Goal: Task Accomplishment & Management: Complete application form

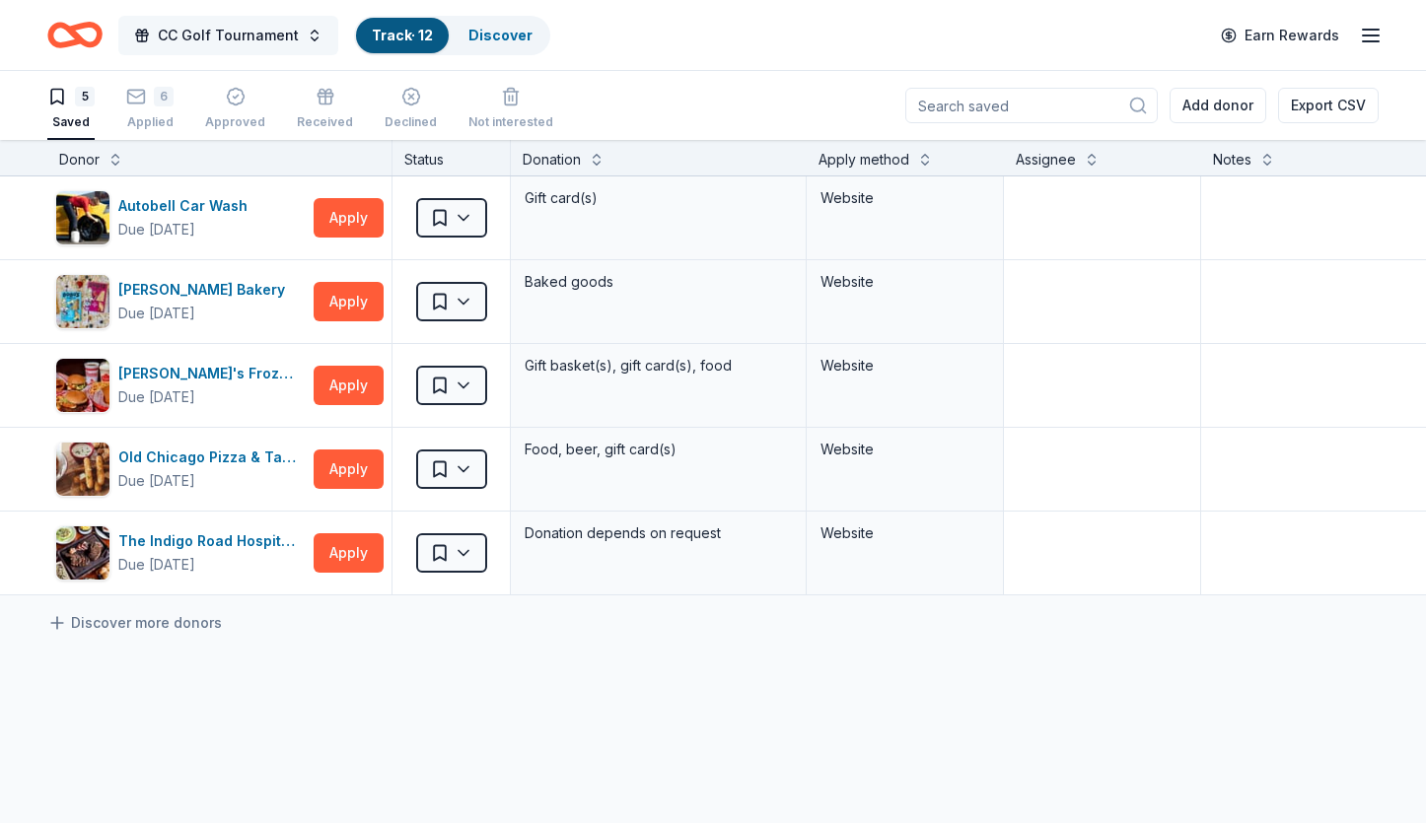
click at [253, 39] on span "CC Golf Tournament" at bounding box center [228, 36] width 141 height 24
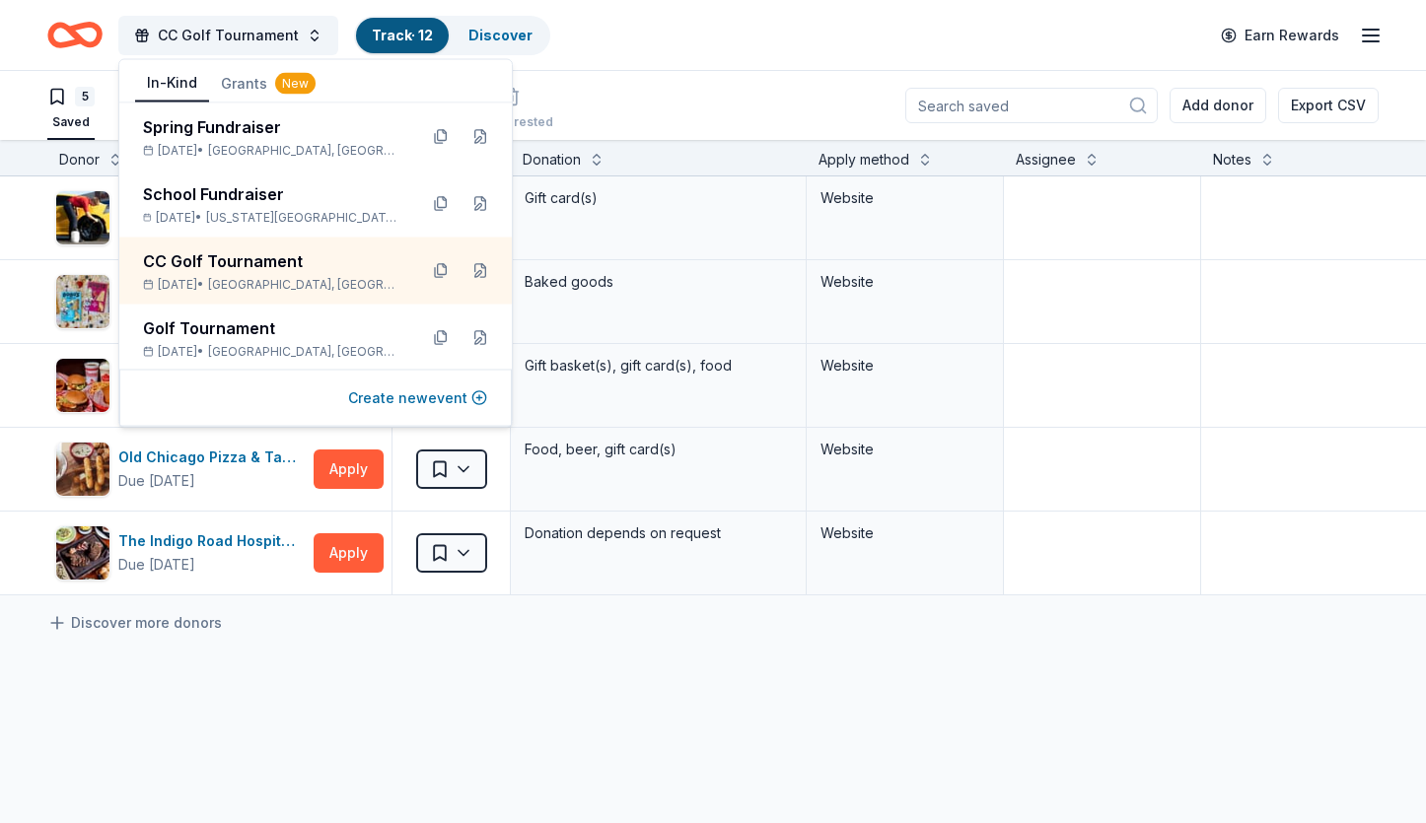
click at [402, 397] on button "Create new event" at bounding box center [417, 399] width 139 height 24
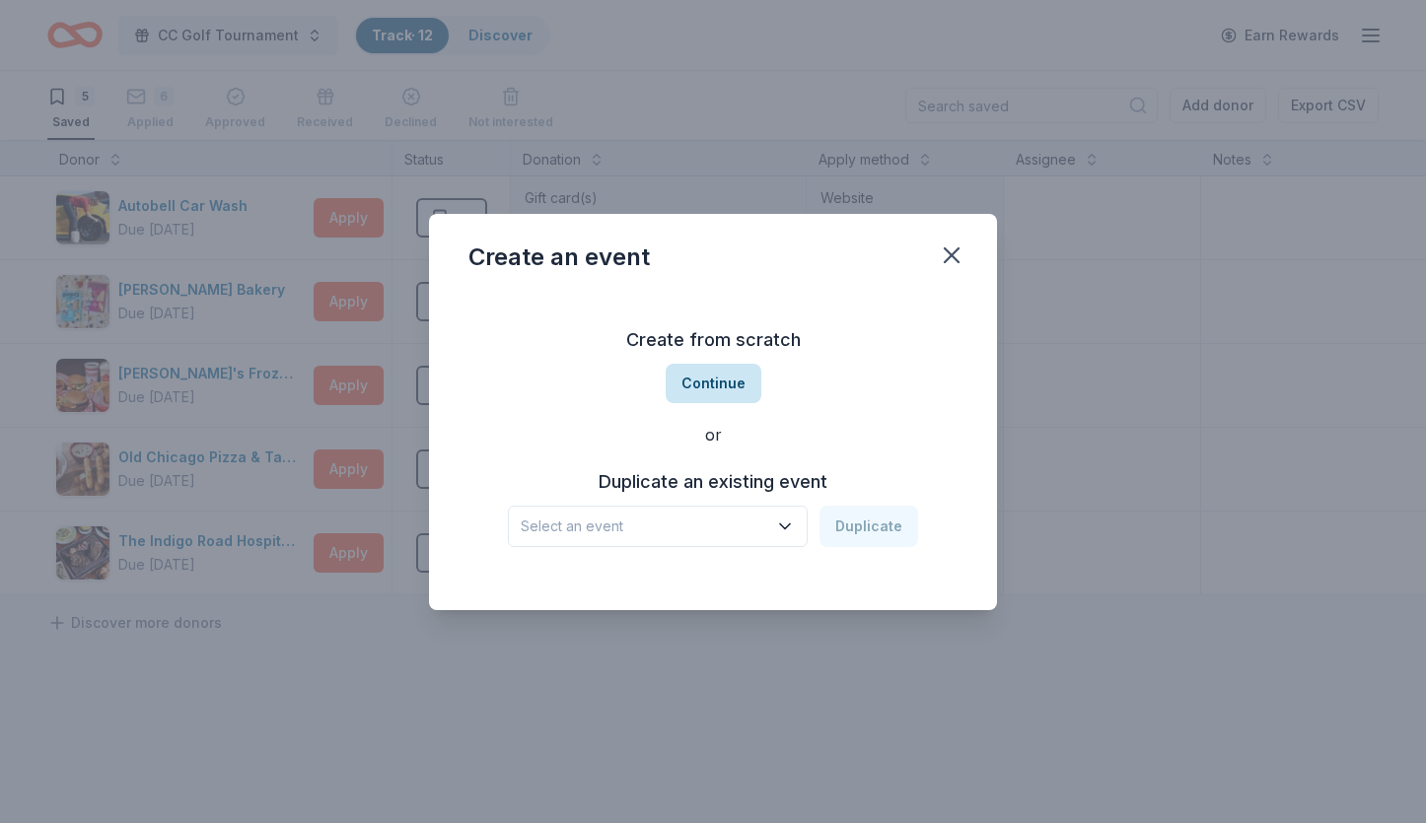
click at [720, 386] on button "Continue" at bounding box center [714, 383] width 96 height 39
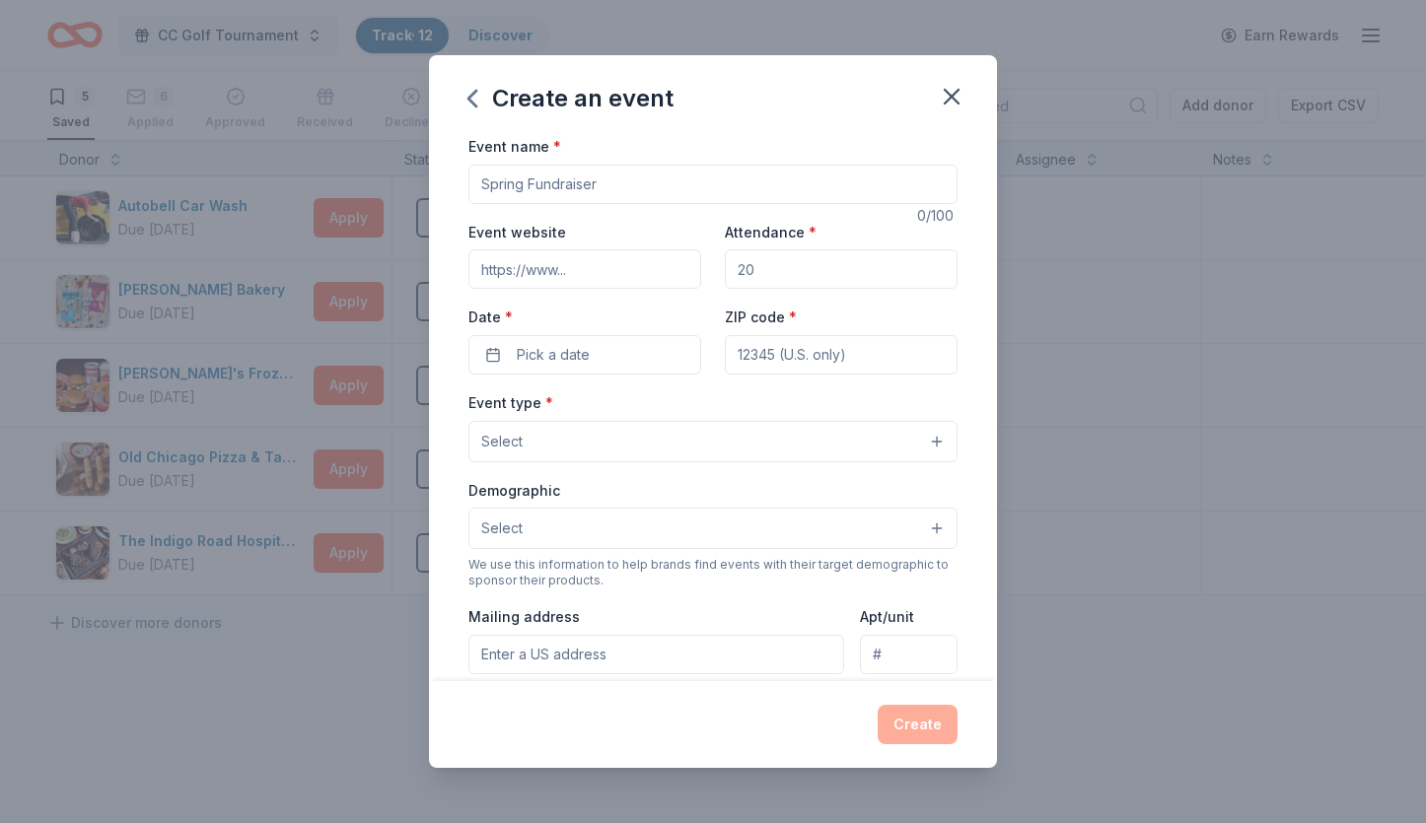
click at [589, 188] on input "Event name *" at bounding box center [712, 184] width 489 height 39
type input "Z"
type input "House of Glass Screening"
click at [759, 281] on input "Attendance *" at bounding box center [841, 268] width 233 height 39
type input "50"
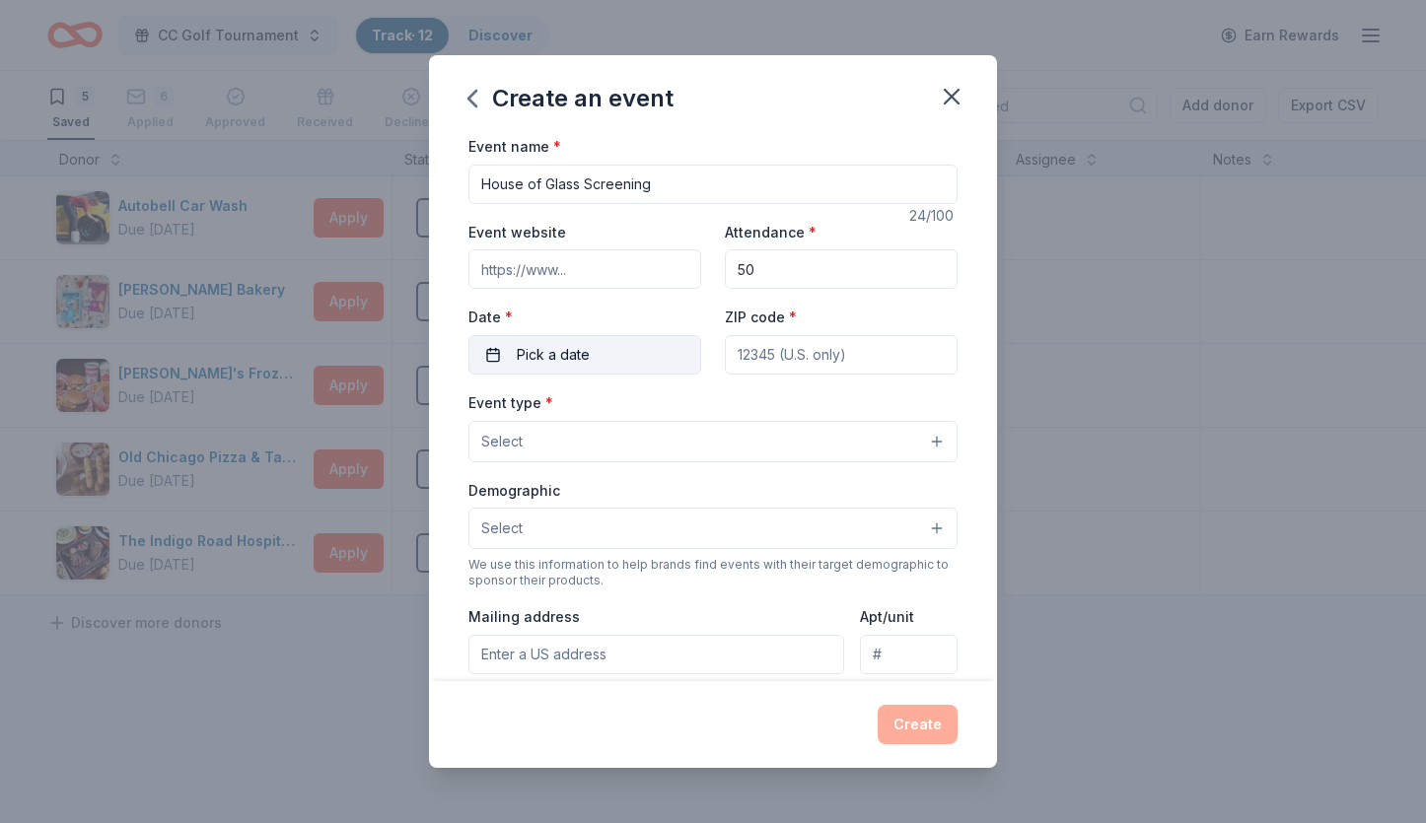
click at [595, 353] on button "Pick a date" at bounding box center [584, 354] width 233 height 39
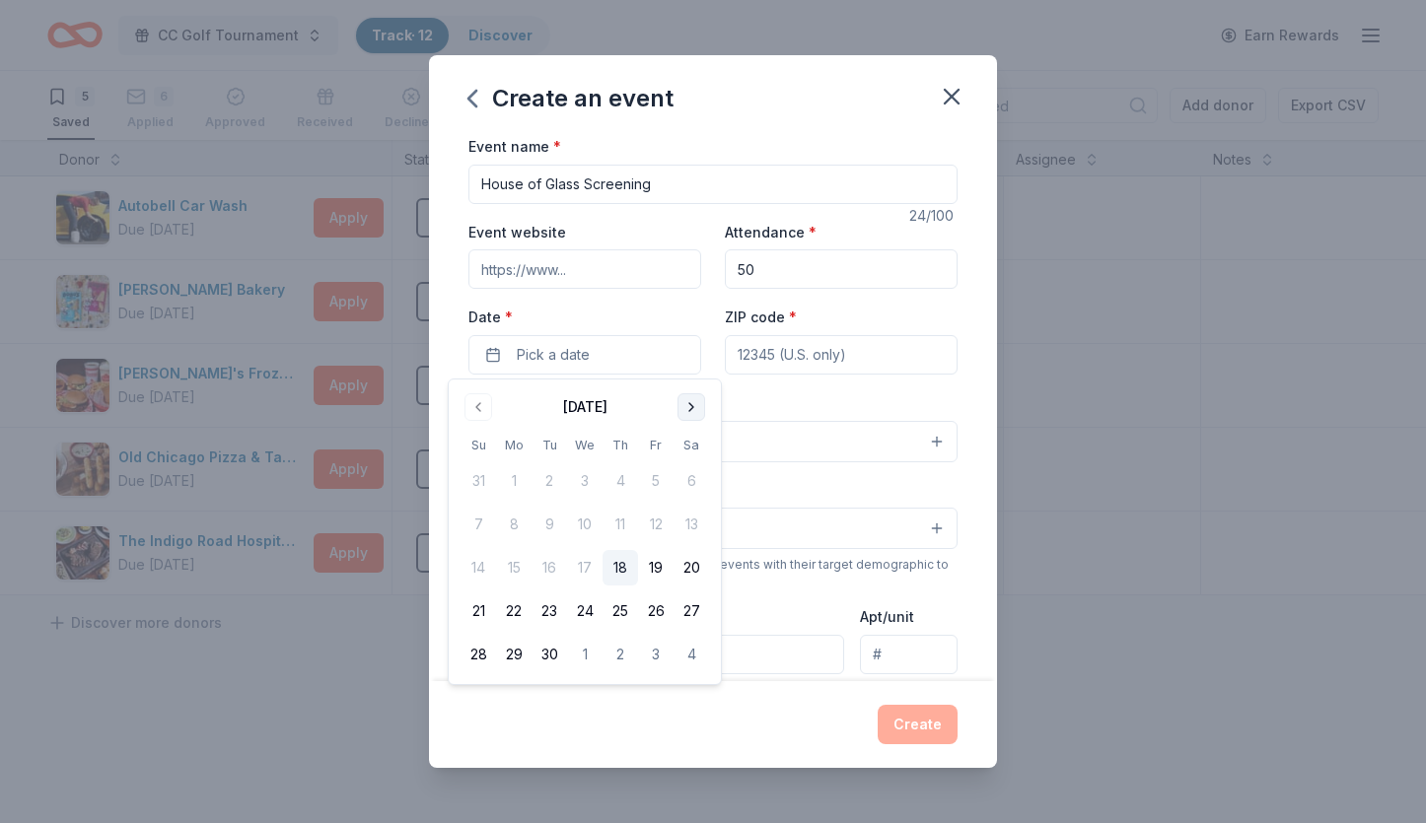
click at [694, 403] on button "Go to next month" at bounding box center [691, 407] width 28 height 28
click at [584, 473] on button "3" at bounding box center [584, 480] width 35 height 35
click at [780, 353] on input "ZIP code *" at bounding box center [841, 354] width 233 height 39
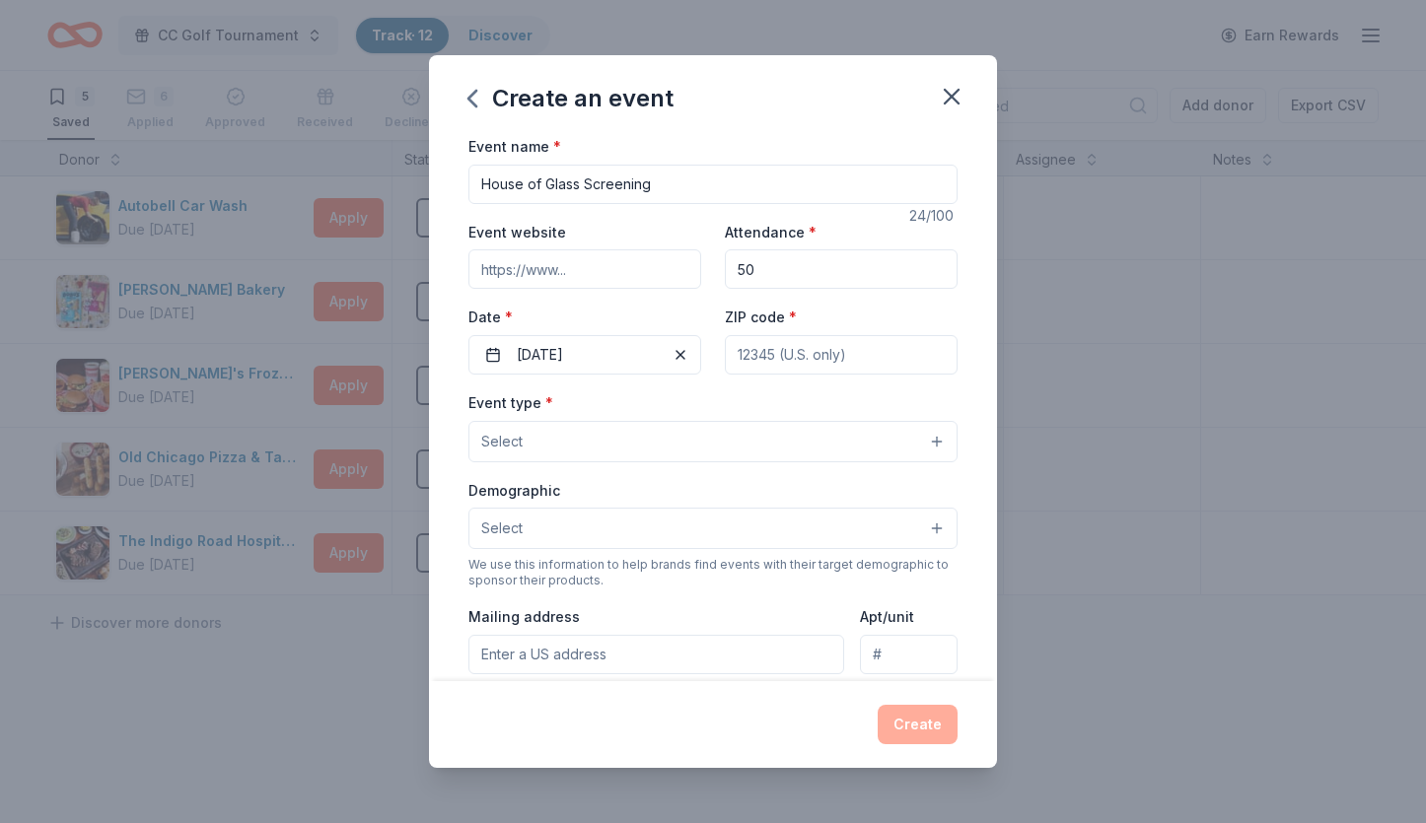
type input "05345"
type input "PO Box 442"
click at [557, 443] on button "Select" at bounding box center [712, 441] width 489 height 41
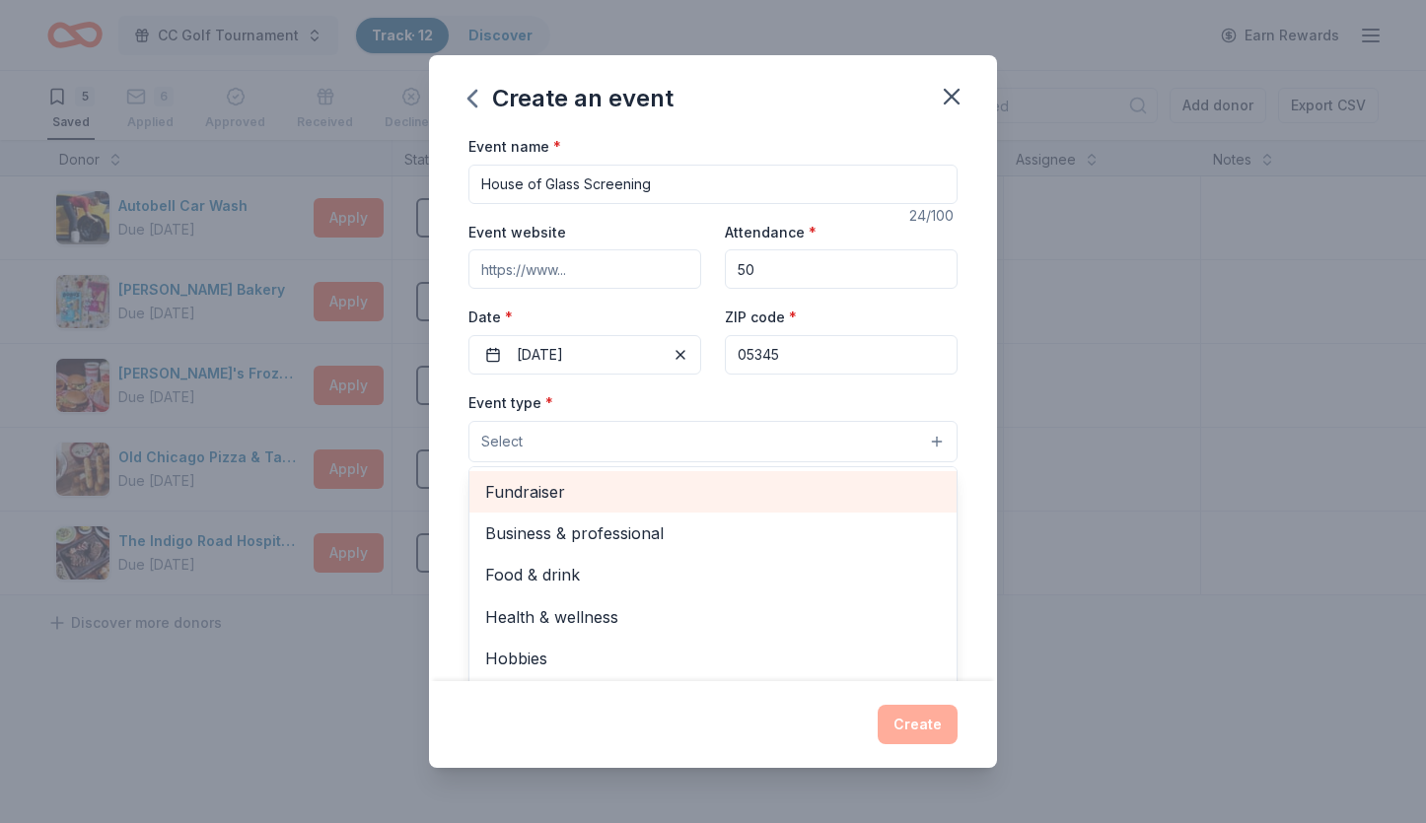
click at [534, 496] on span "Fundraiser" at bounding box center [713, 492] width 456 height 26
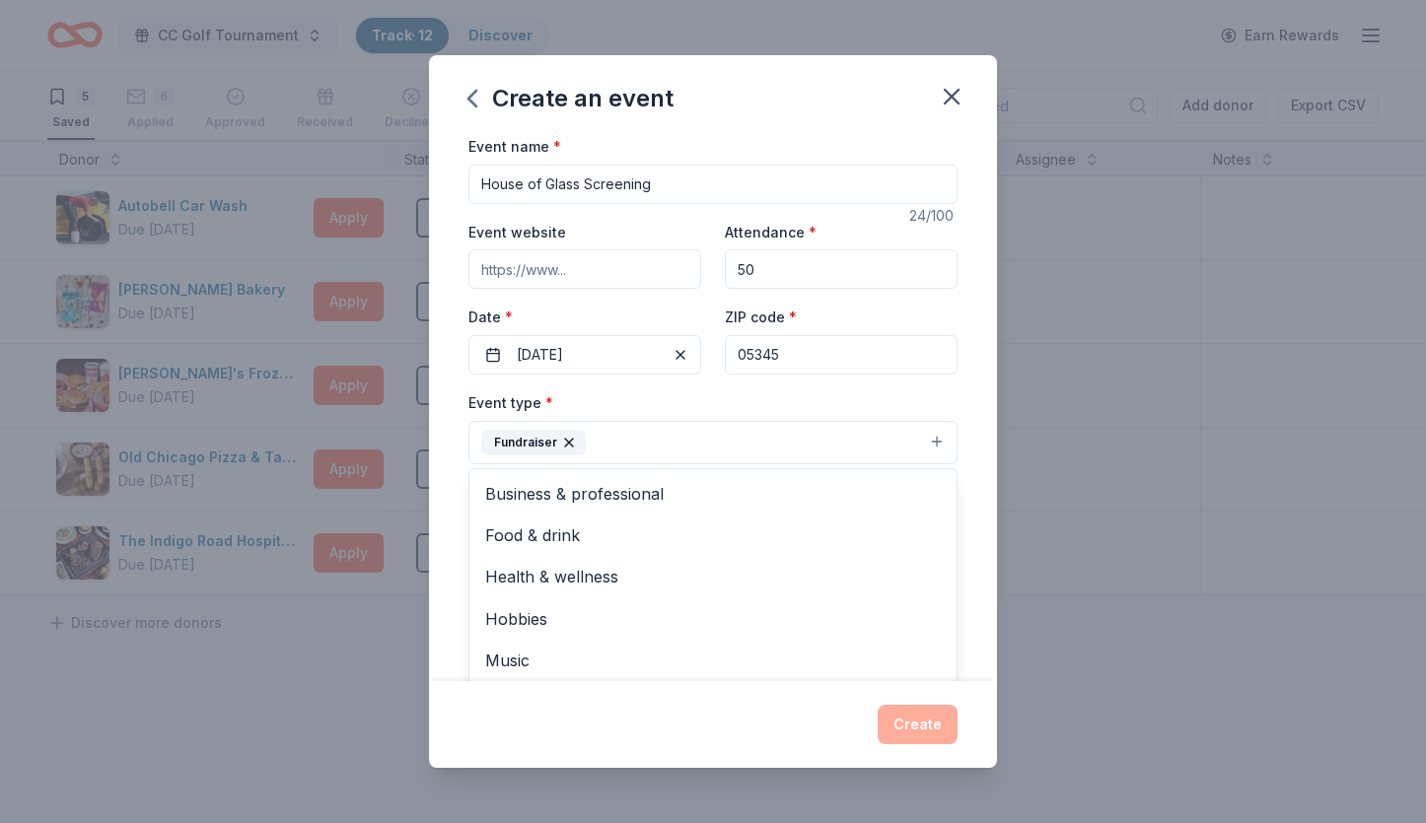
click at [965, 449] on div "Event name * House of Glass Screening 24 /100 Event website Attendance * 50 Dat…" at bounding box center [713, 407] width 568 height 547
click at [691, 538] on button "Select" at bounding box center [712, 530] width 489 height 41
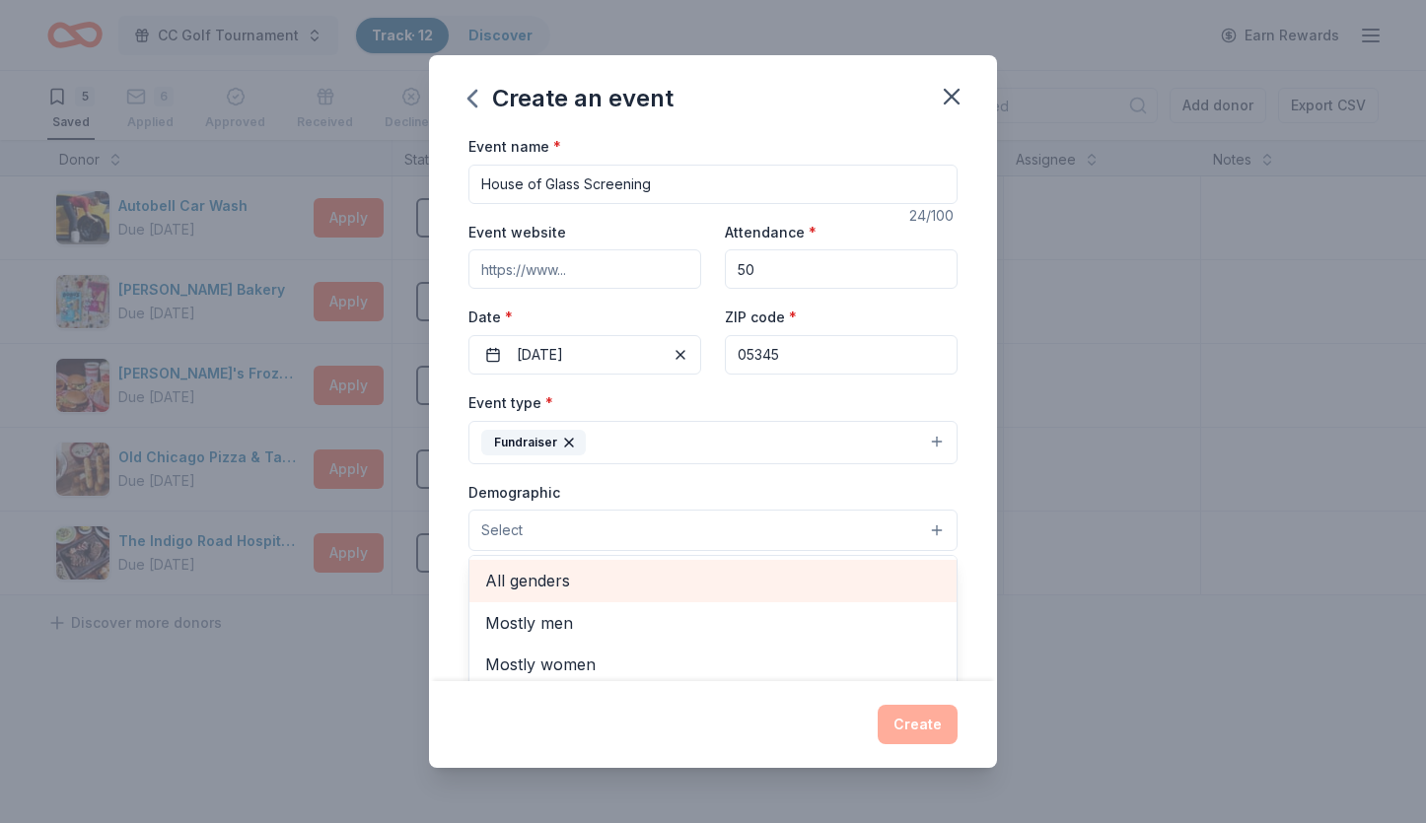
click at [538, 577] on span "All genders" at bounding box center [713, 581] width 456 height 26
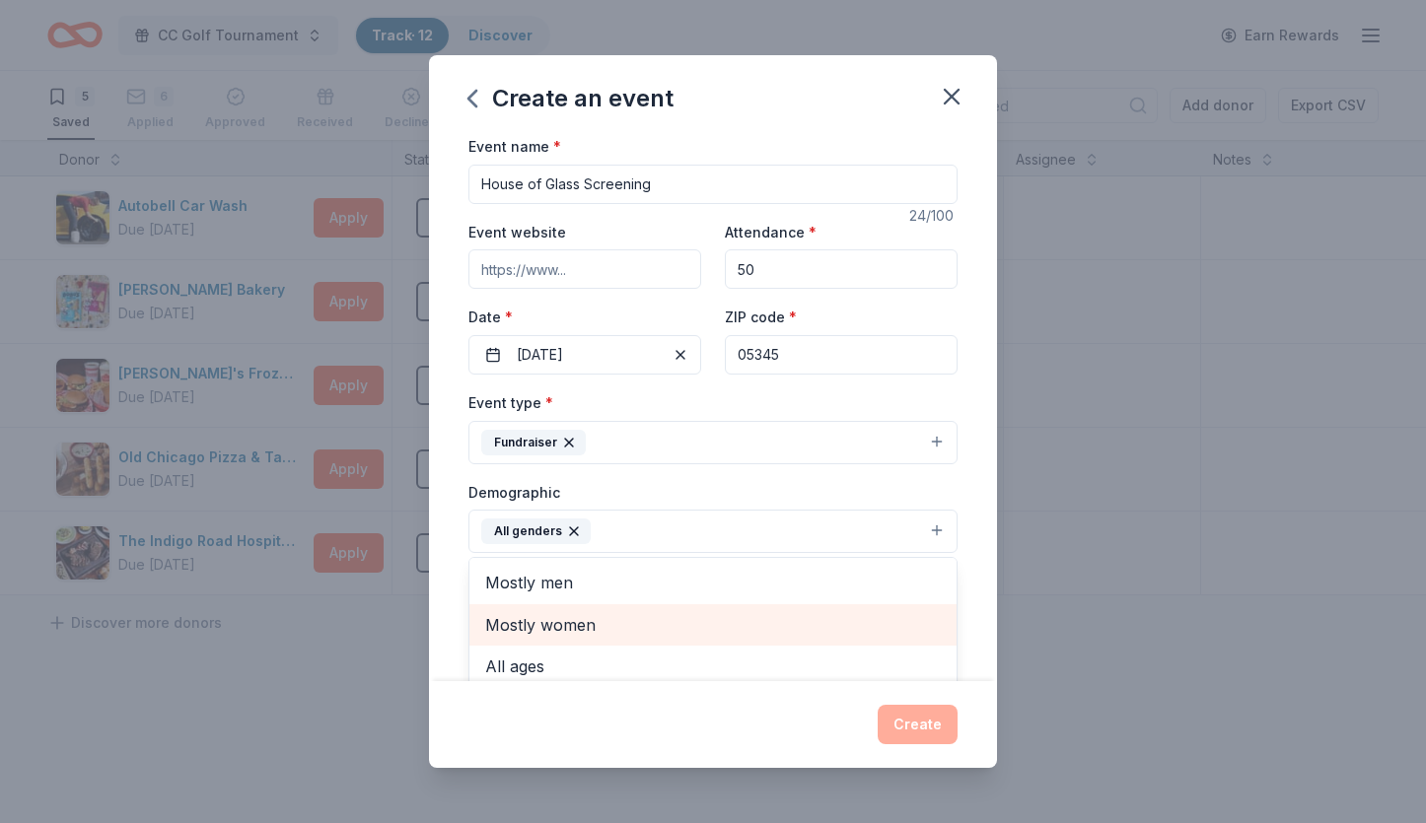
scroll to position [82, 0]
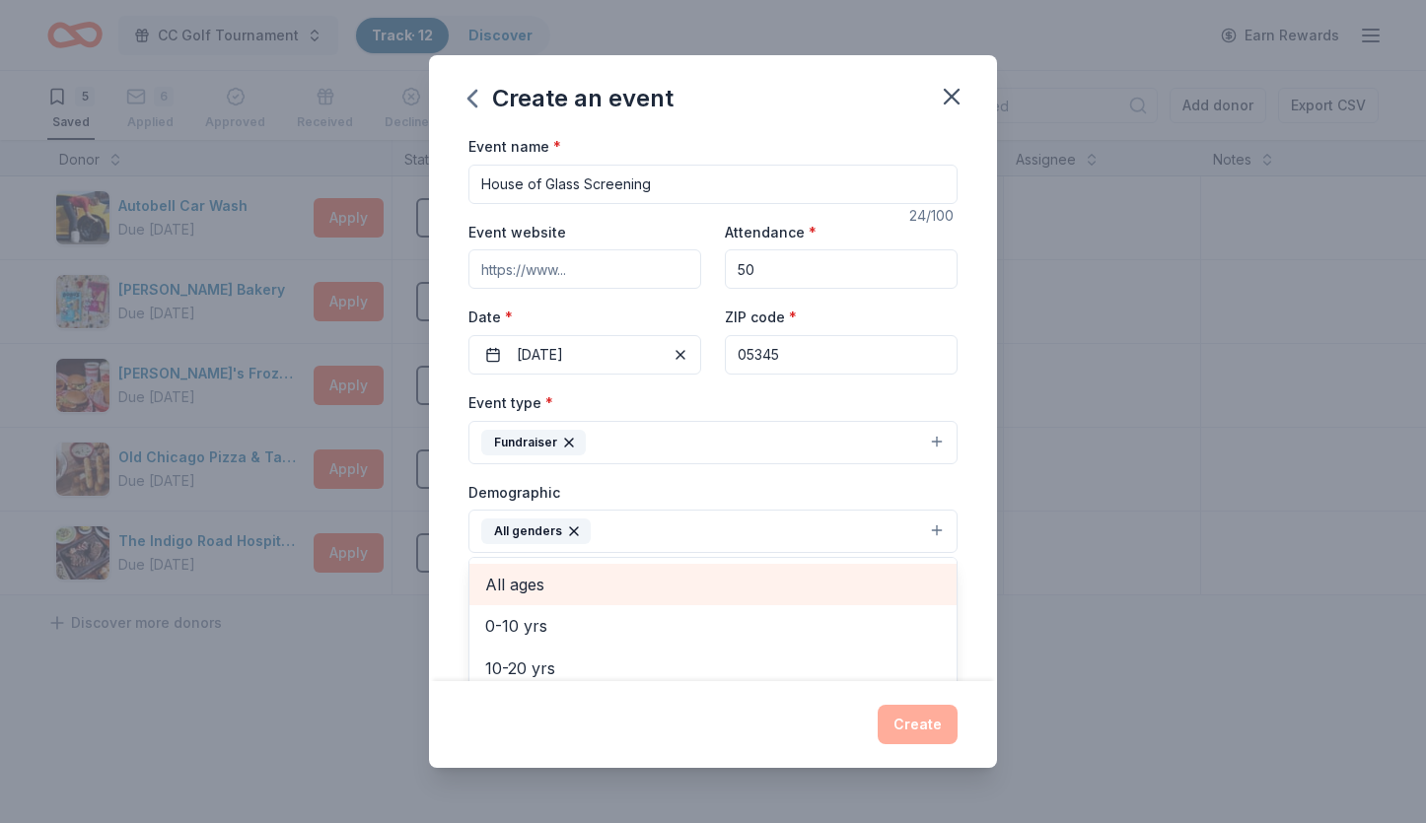
click at [526, 592] on span "All ages" at bounding box center [713, 585] width 456 height 26
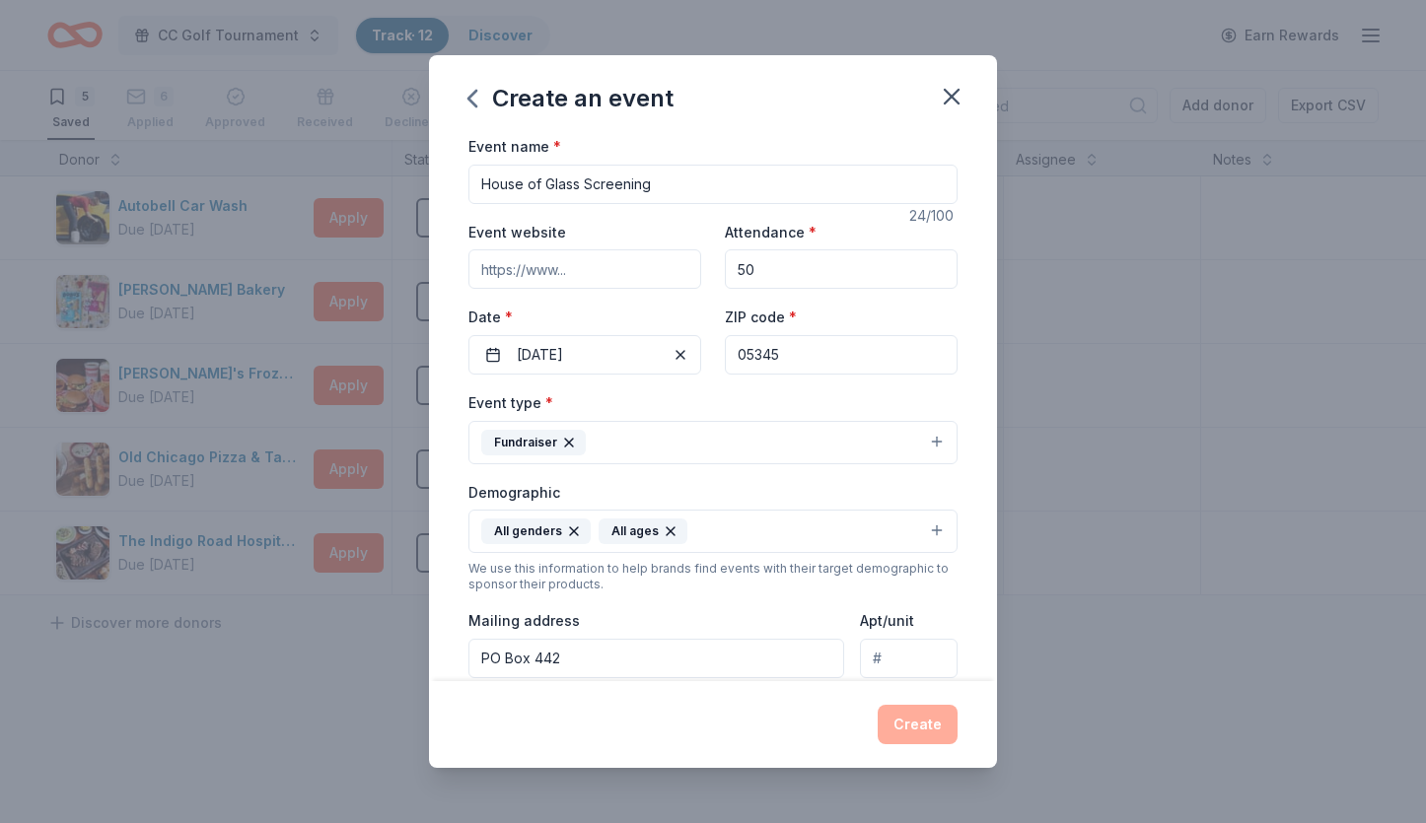
click at [667, 530] on icon "button" at bounding box center [671, 532] width 8 height 8
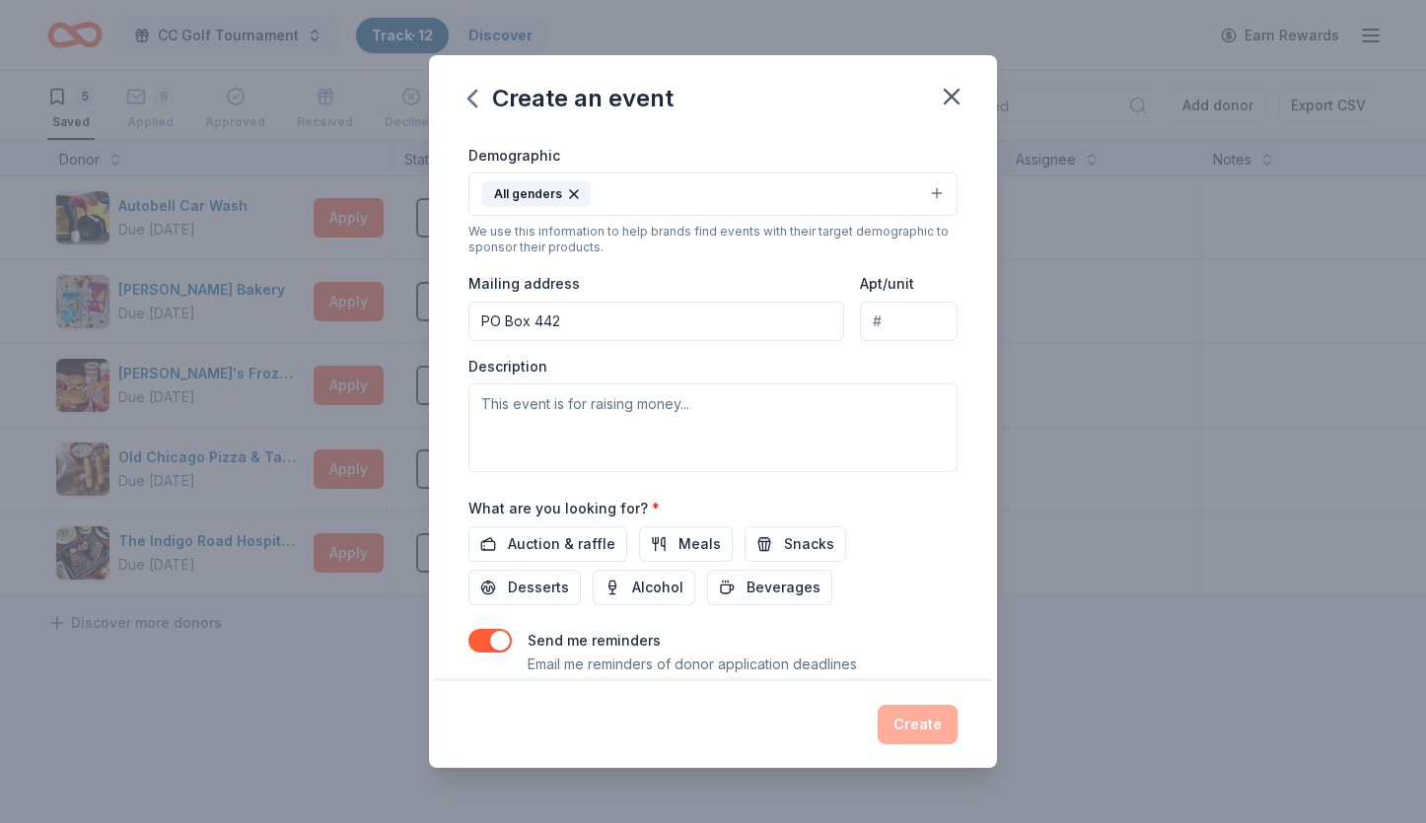
scroll to position [339, 0]
click at [556, 540] on span "Auction & raffle" at bounding box center [561, 542] width 107 height 24
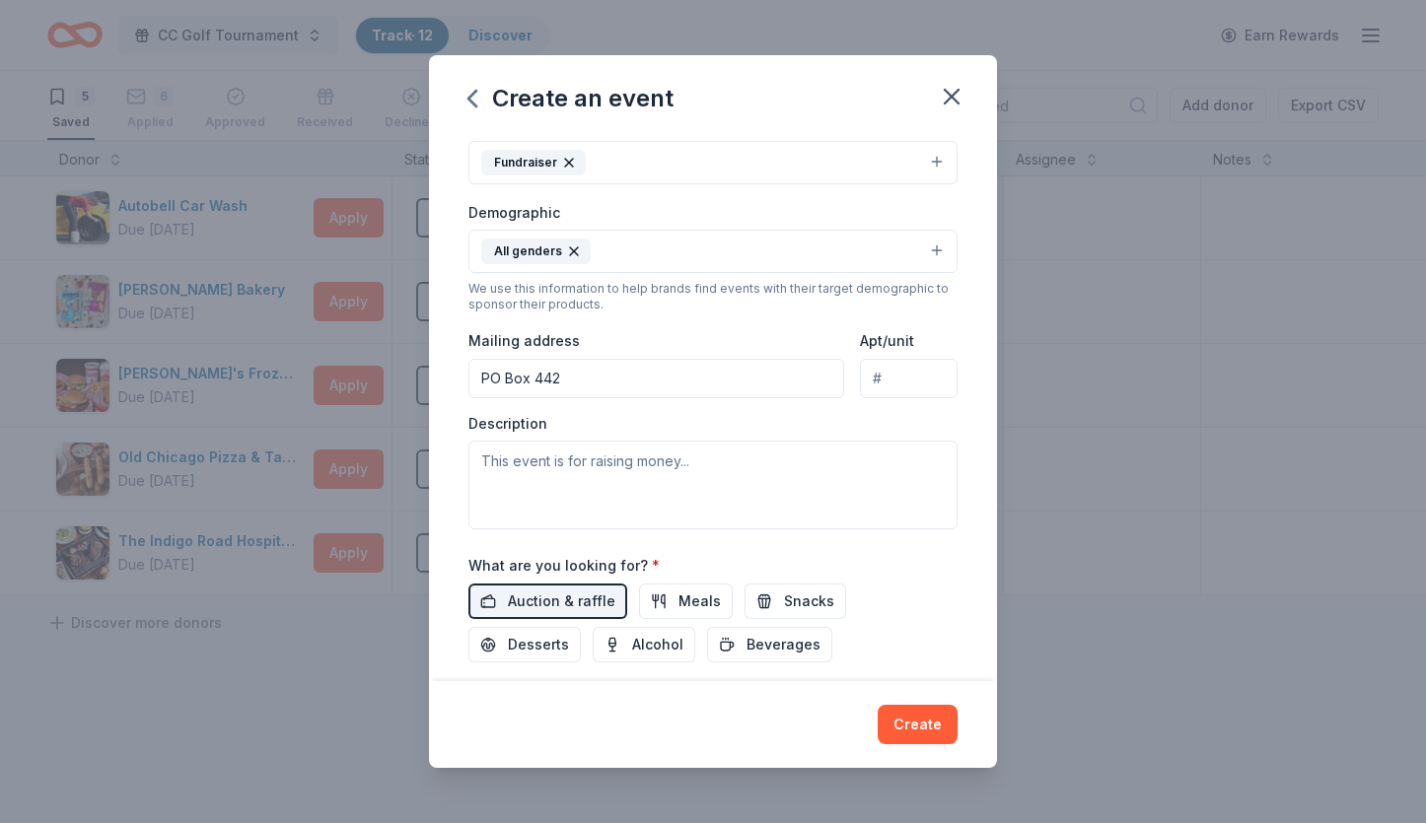
scroll to position [302, 0]
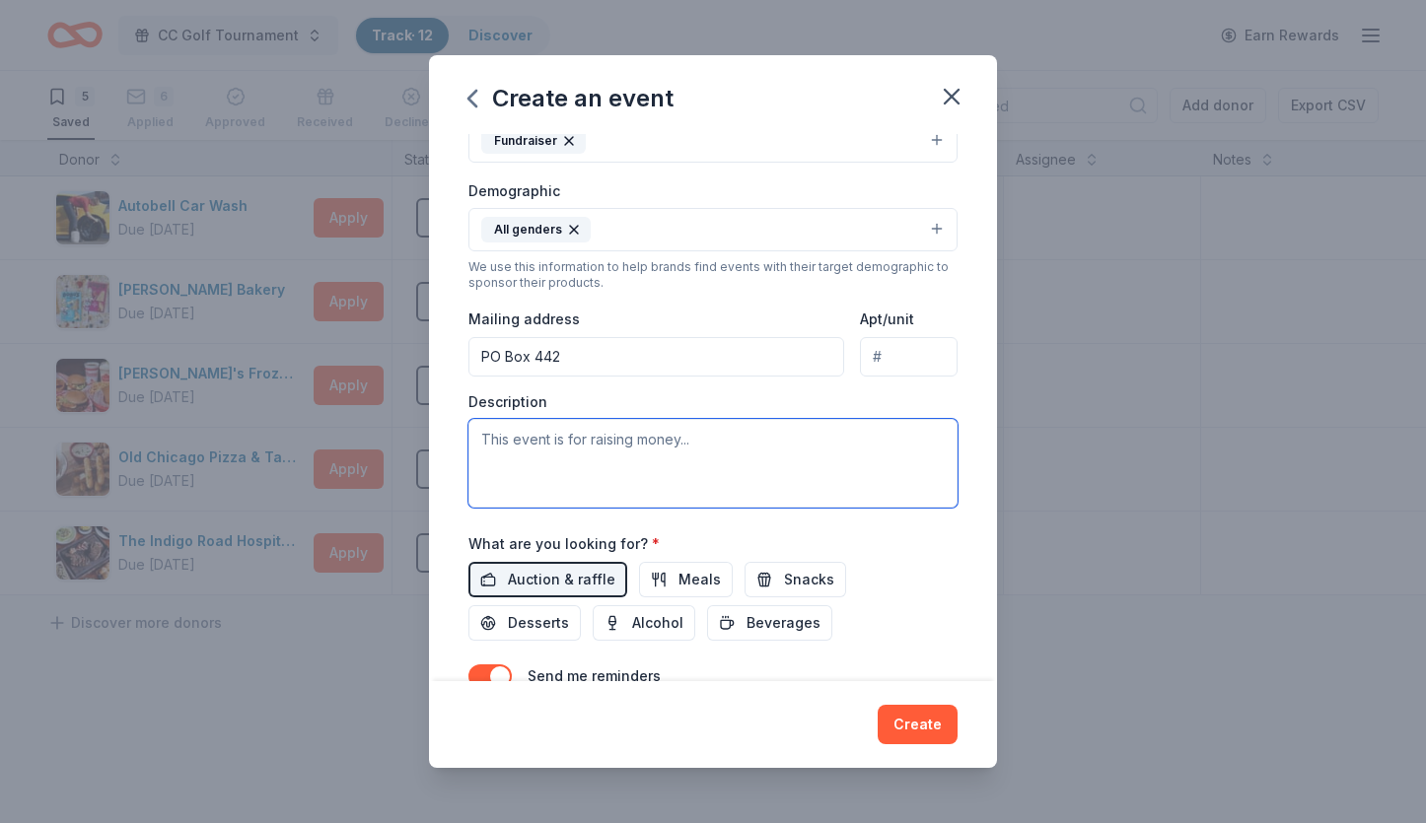
click at [589, 462] on textarea at bounding box center [712, 463] width 489 height 89
type textarea "Zambian Youth Theater Project"
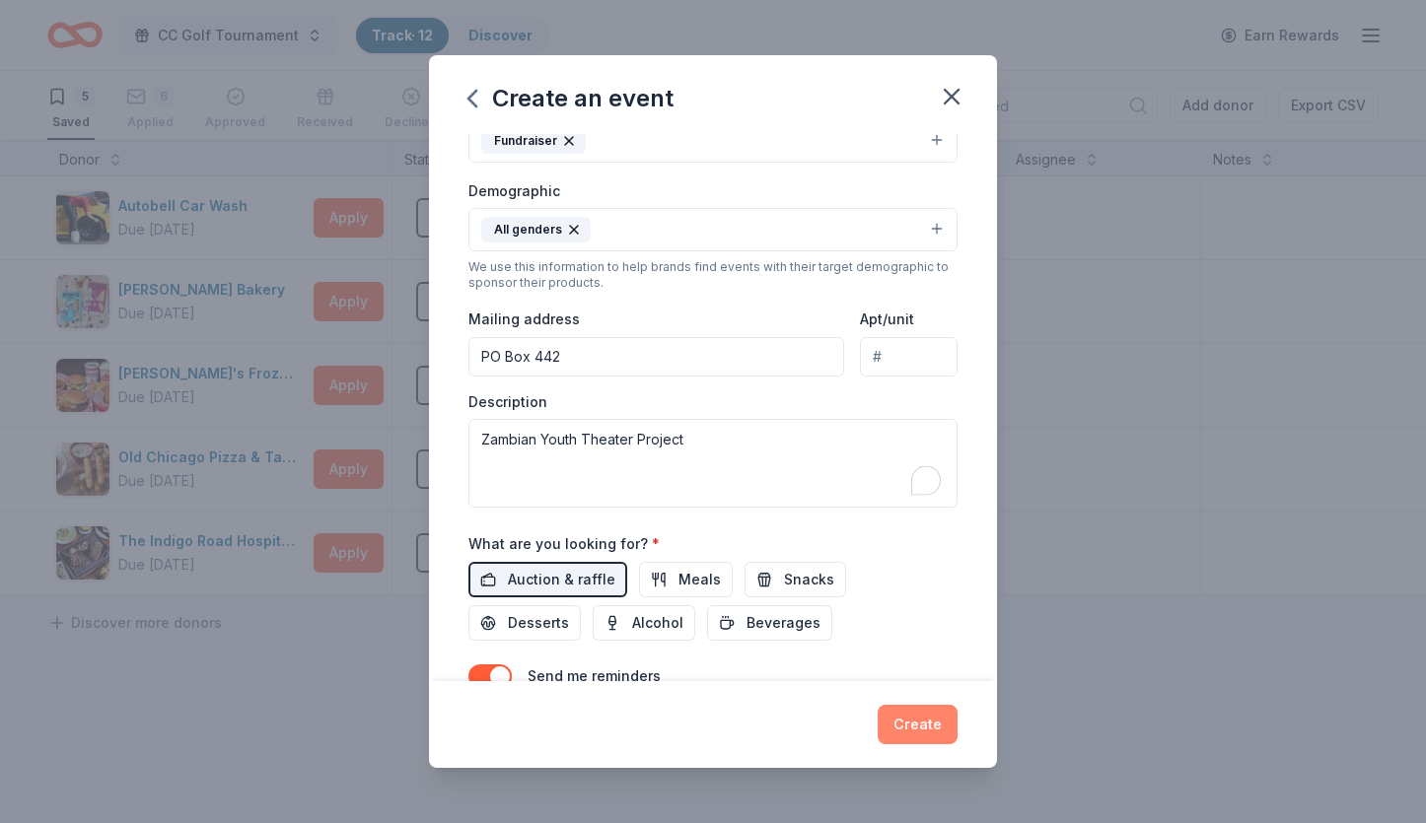
click at [933, 709] on button "Create" at bounding box center [918, 724] width 80 height 39
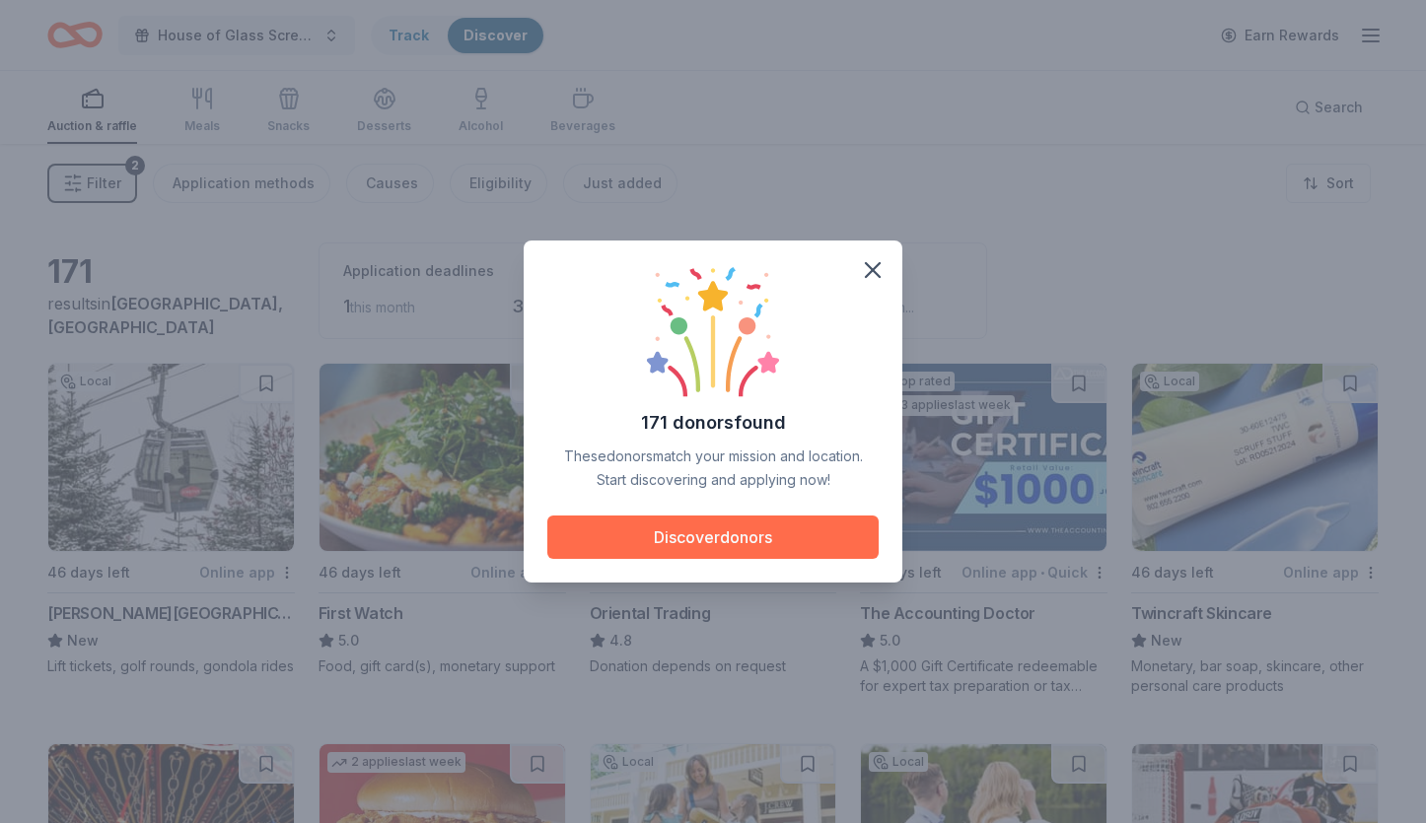
click at [741, 533] on button "Discover donors" at bounding box center [712, 537] width 331 height 43
